Goal: Obtain resource: Download file/media

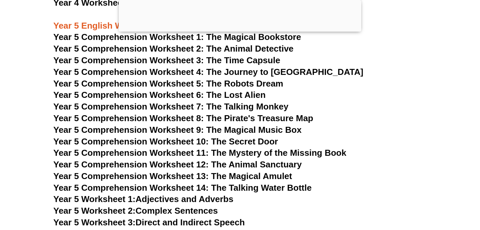
scroll to position [3069, 0]
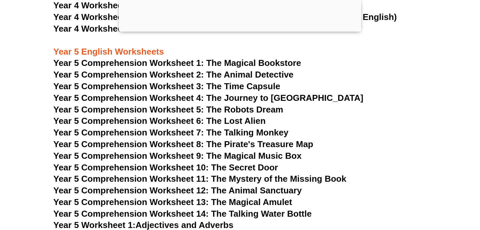
click at [236, 64] on span "Year 5 Comprehension Worksheet 1: The Magical Bookstore" at bounding box center [177, 63] width 248 height 10
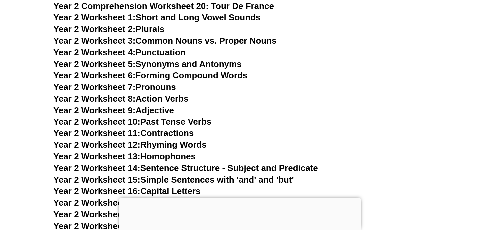
scroll to position [1851, 0]
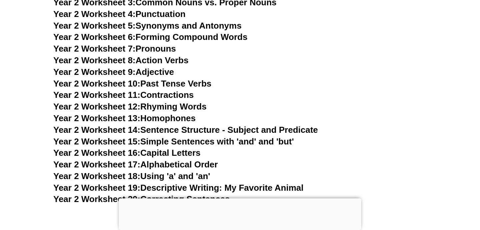
scroll to position [1900, 0]
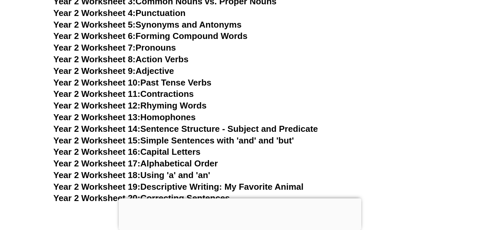
click at [152, 69] on link "Year 2 Worksheet 9: Adjective" at bounding box center [113, 71] width 121 height 10
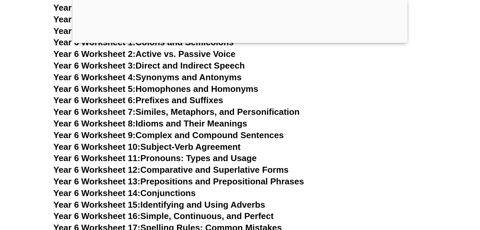
scroll to position [3845, 0]
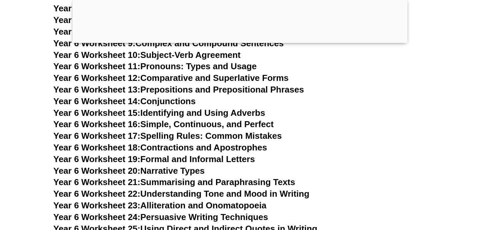
click at [234, 212] on link "Year 6 Worksheet 24: Persuasive Writing Techniques" at bounding box center [160, 217] width 215 height 10
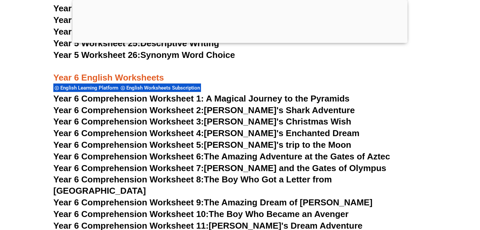
scroll to position [3504, 0]
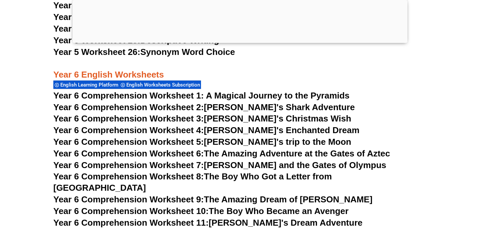
click at [237, 93] on span "Year 6 Comprehension Worksheet 1: A Magical Journey to the Pyramids" at bounding box center [201, 96] width 296 height 10
